Goal: Information Seeking & Learning: Learn about a topic

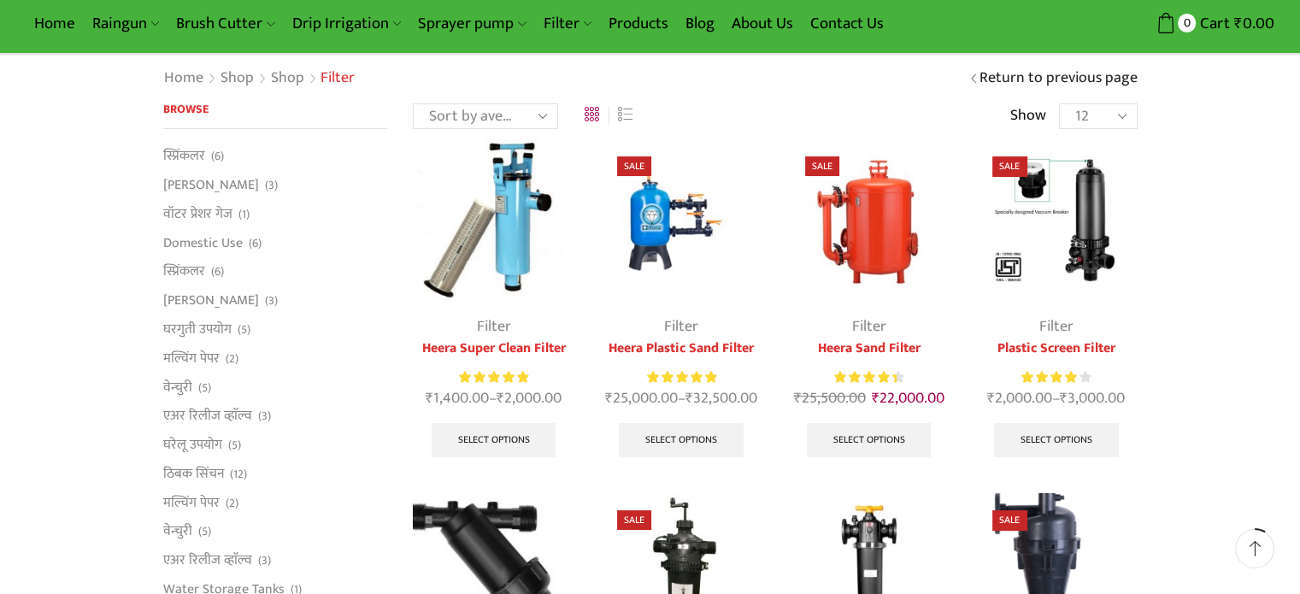
scroll to position [49, 0]
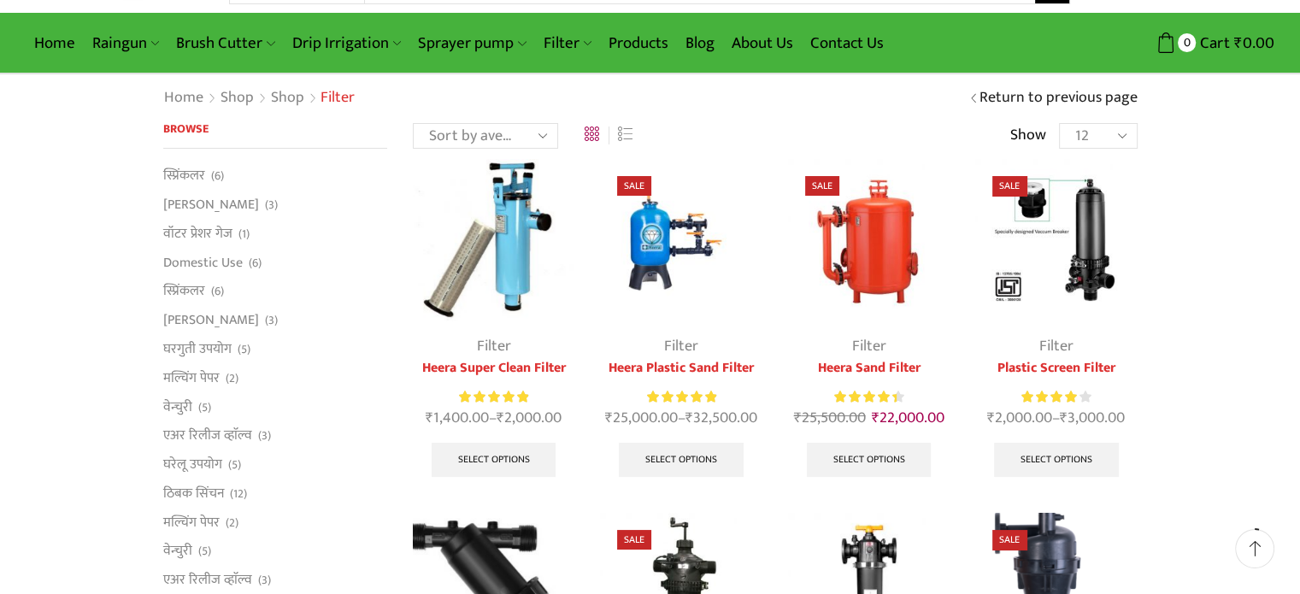
click at [661, 247] on img at bounding box center [681, 240] width 162 height 162
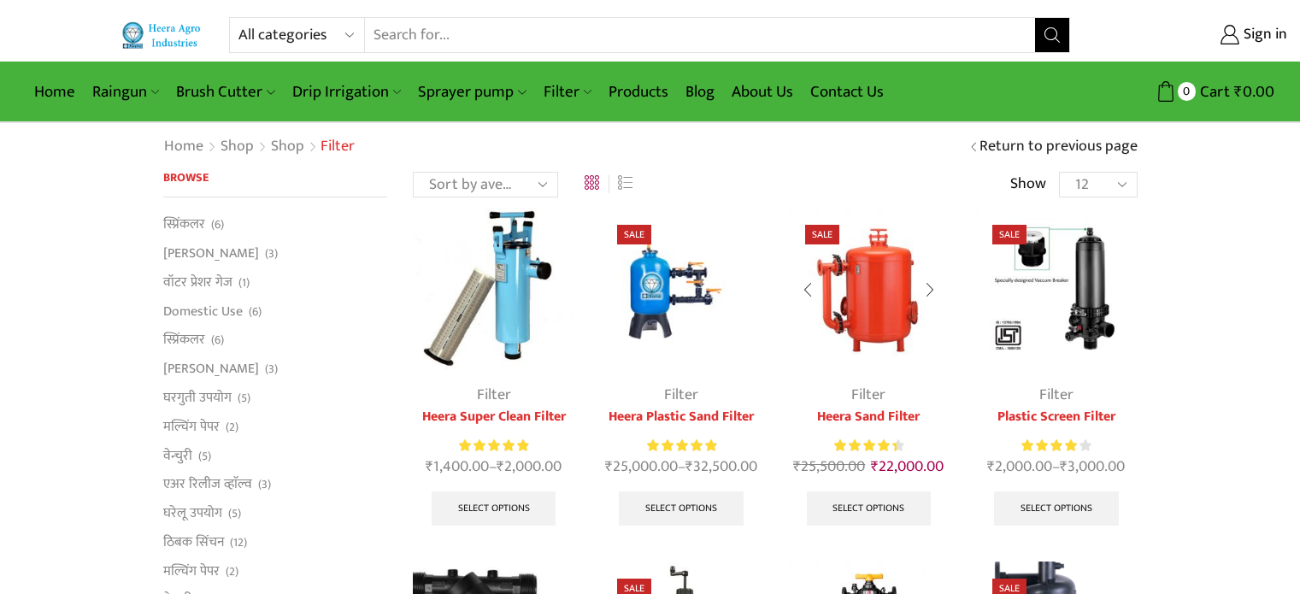
scroll to position [49, 0]
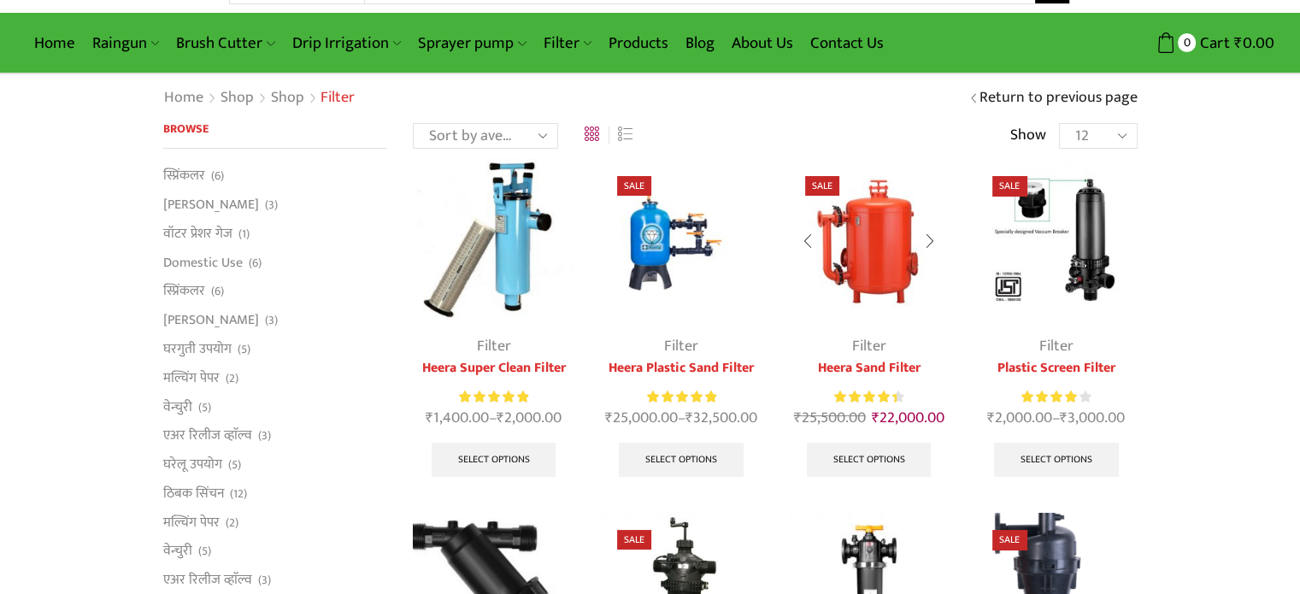
click at [862, 259] on img at bounding box center [869, 240] width 162 height 162
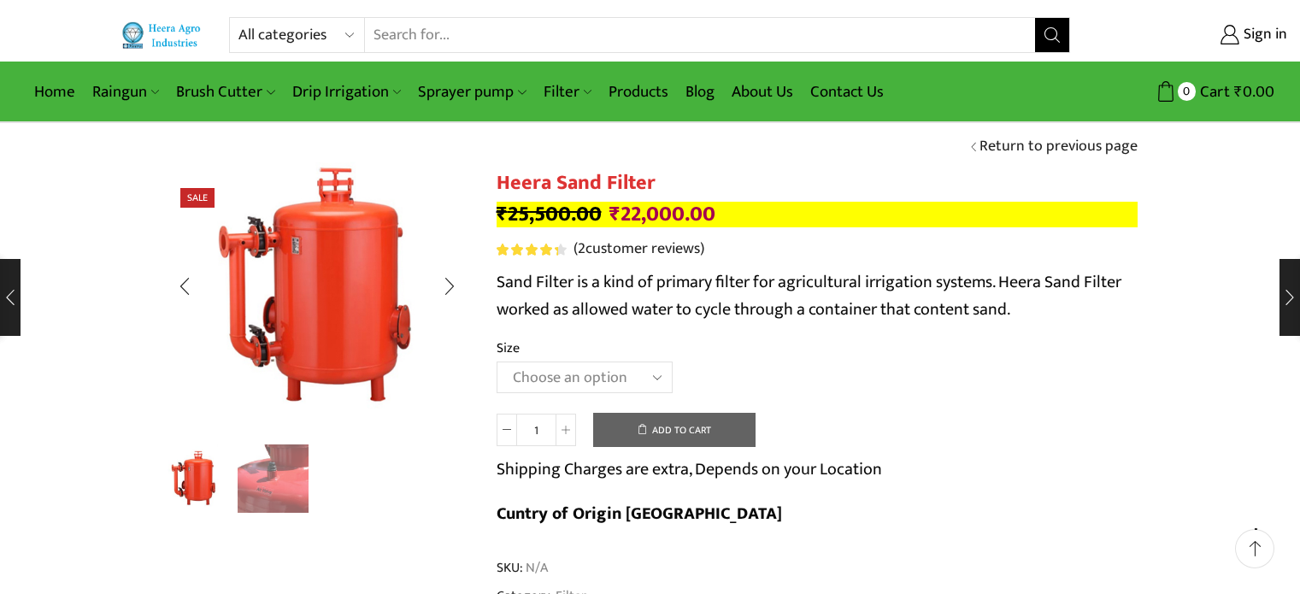
scroll to position [171, 0]
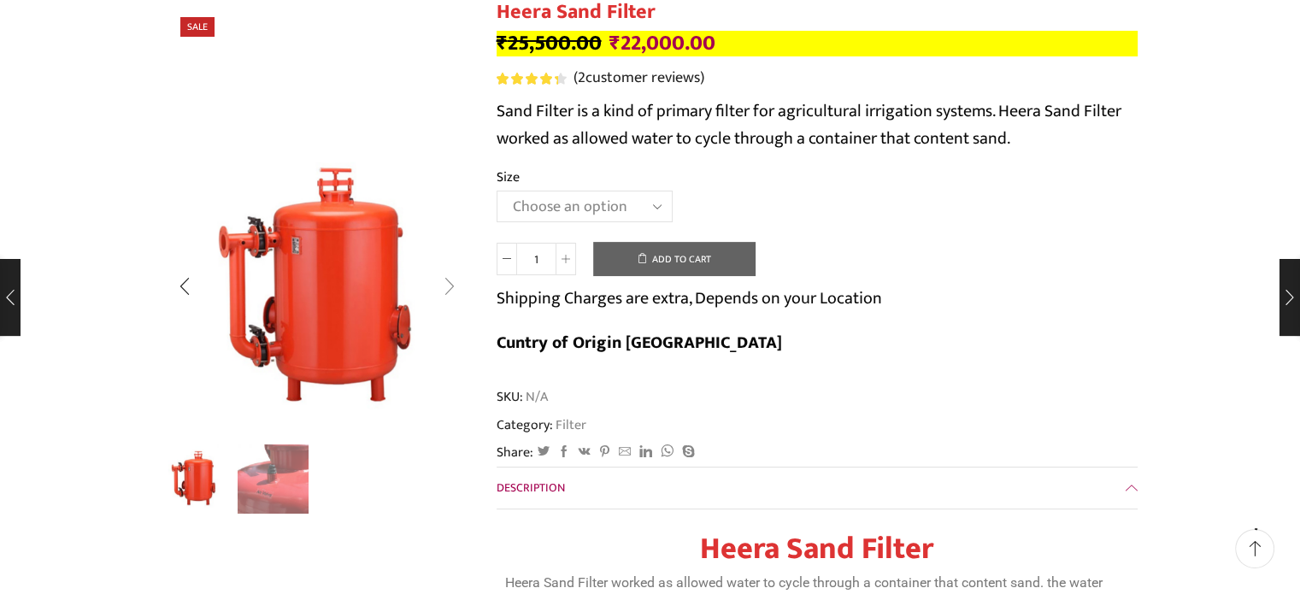
click at [449, 286] on div "Next slide" at bounding box center [449, 286] width 43 height 43
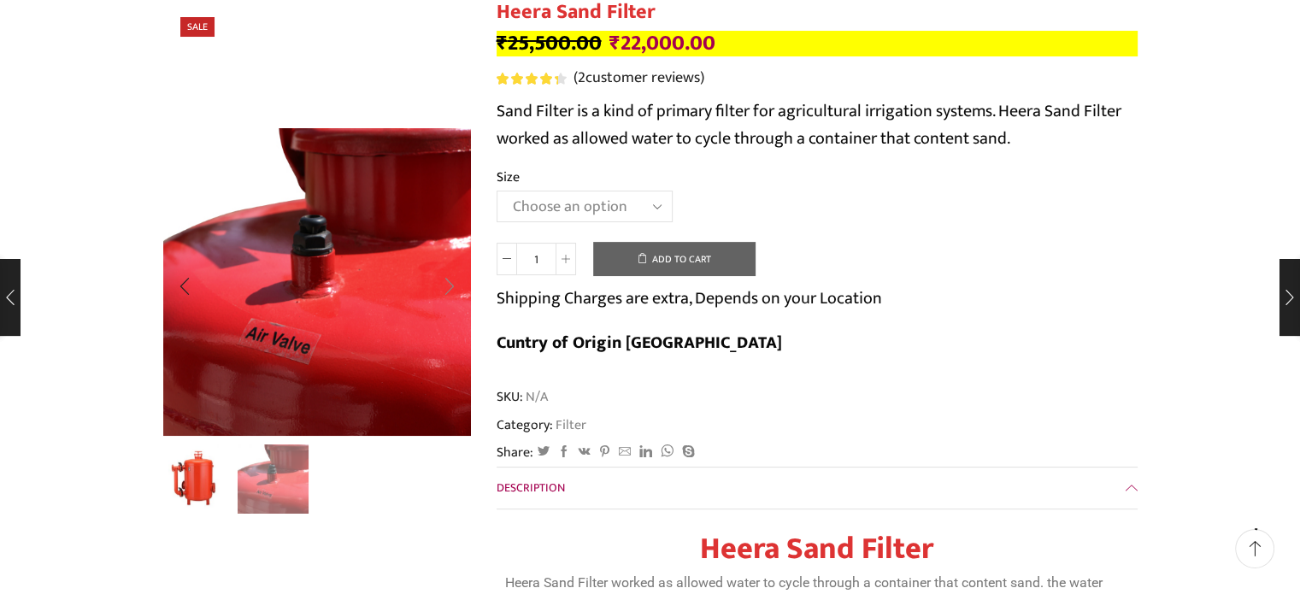
click at [449, 286] on div "Next slide" at bounding box center [449, 286] width 43 height 43
click at [448, 286] on div "Next slide" at bounding box center [449, 286] width 43 height 43
click at [188, 297] on div "Previous slide" at bounding box center [184, 286] width 43 height 43
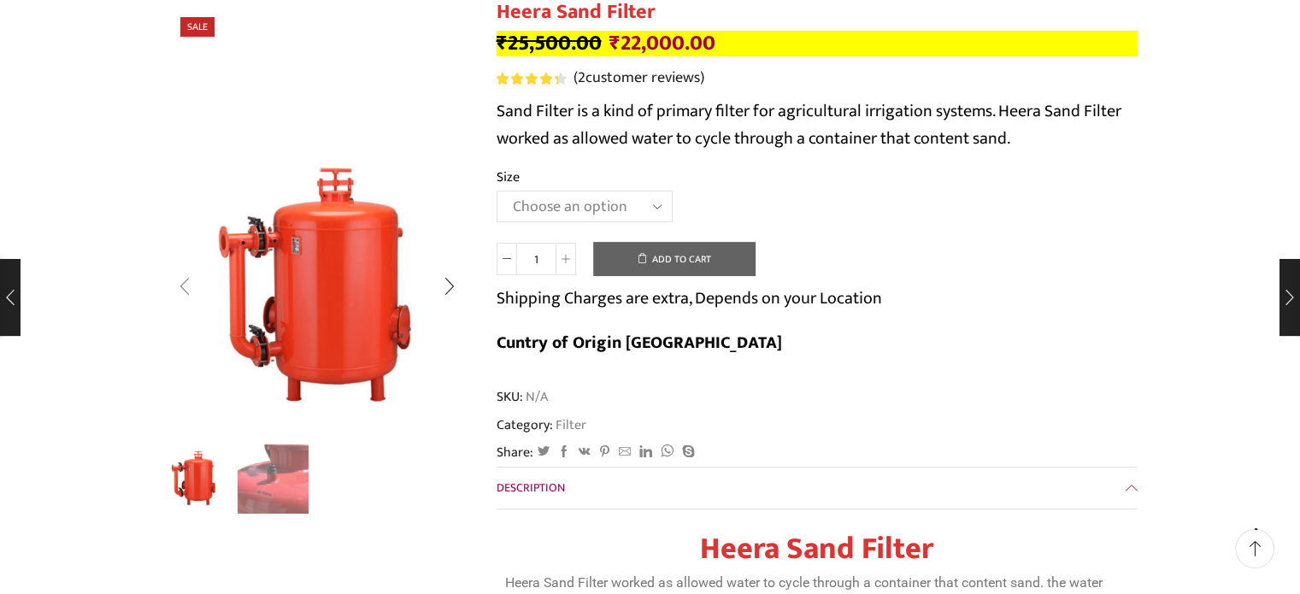
click at [188, 297] on div "Previous slide" at bounding box center [184, 286] width 43 height 43
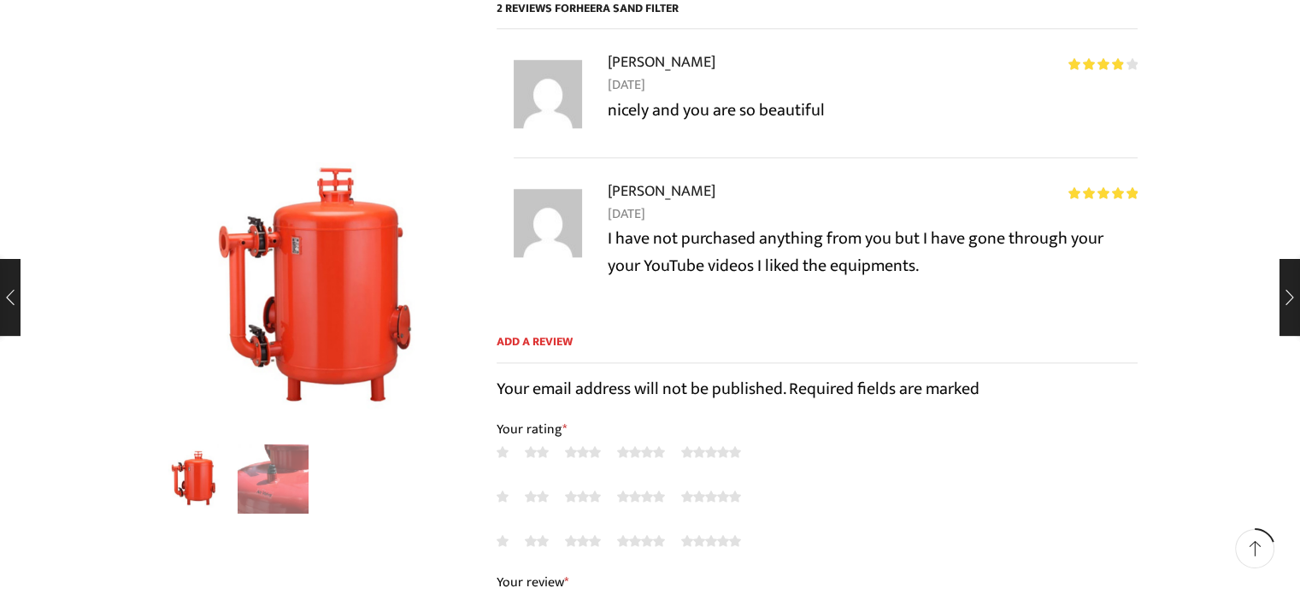
scroll to position [1453, 0]
